Goal: Complete application form

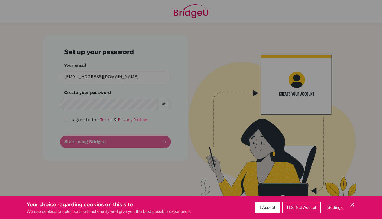
click at [270, 207] on span "I Accept" at bounding box center [267, 207] width 15 height 5
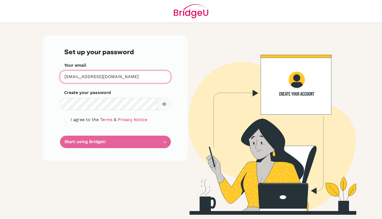
drag, startPoint x: 150, startPoint y: 77, endPoint x: 76, endPoint y: 78, distance: 73.7
click at [76, 78] on input "[EMAIL_ADDRESS][DOMAIN_NAME]" at bounding box center [115, 76] width 111 height 12
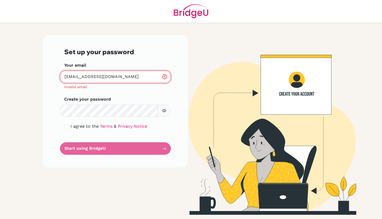
type input "[EMAIL_ADDRESS][DOMAIN_NAME]"
click at [92, 96] on form "Set up your password Your email [EMAIL_ADDRESS][DOMAIN_NAME] Invalid email Crea…" at bounding box center [115, 101] width 102 height 107
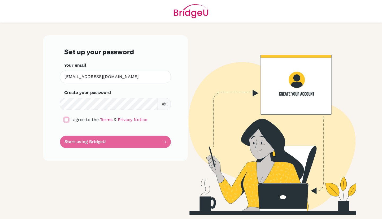
click at [68, 119] on input "checkbox" at bounding box center [66, 119] width 4 height 4
checkbox input "true"
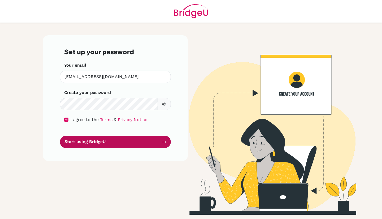
click at [75, 142] on button "Start using BridgeU" at bounding box center [115, 141] width 111 height 12
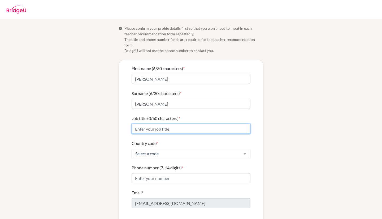
click at [144, 123] on input "Job title (0/60 characters) *" at bounding box center [190, 128] width 119 height 10
type input "Economics Teacher"
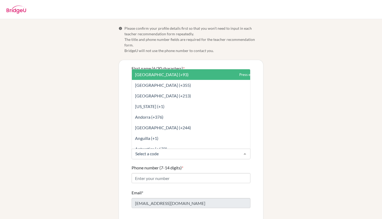
click at [152, 153] on div at bounding box center [190, 153] width 119 height 11
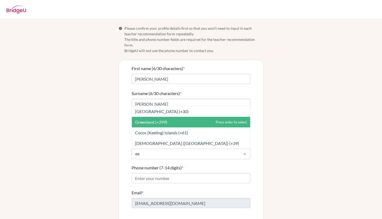
type input "e"
type input "united"
click at [152, 119] on span "[GEOGRAPHIC_DATA] (+44)" at bounding box center [162, 121] width 54 height 5
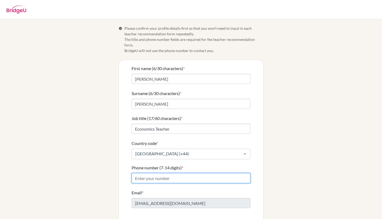
click at [150, 173] on input "Phone number (7-14 digits) *" at bounding box center [190, 178] width 119 height 10
type input "7"
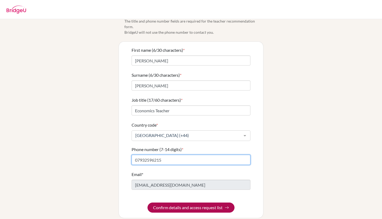
type input "07932596215"
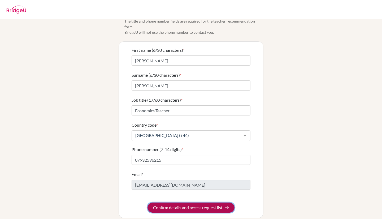
click at [171, 202] on button "Confirm details and access request list" at bounding box center [190, 207] width 87 height 10
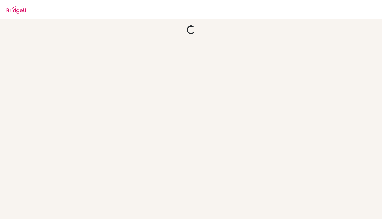
scroll to position [0, 0]
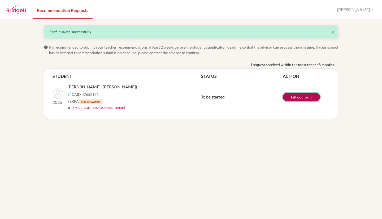
click at [296, 95] on link "Fill out form" at bounding box center [300, 97] width 37 height 8
